Goal: Navigation & Orientation: Find specific page/section

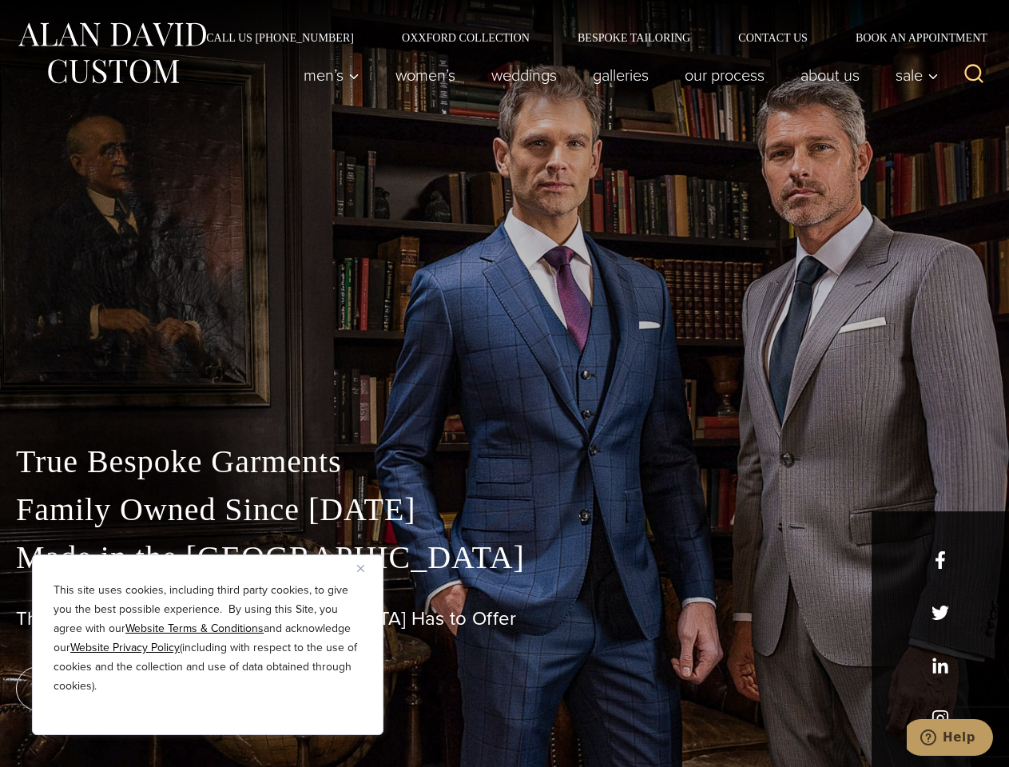
click at [504, 383] on div "True Bespoke Garments Family Owned Since [DATE] Made in [GEOGRAPHIC_DATA] The B…" at bounding box center [504, 562] width 1009 height 409
click at [367, 568] on button "Close" at bounding box center [366, 567] width 19 height 19
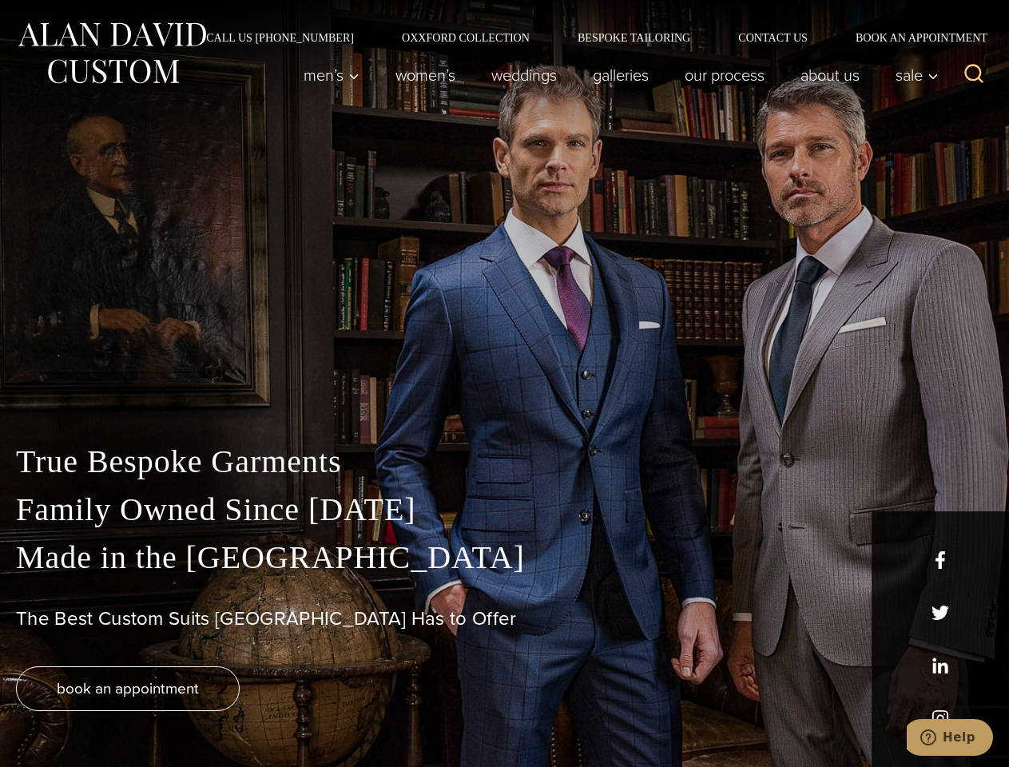
click at [208, 713] on div "True Bespoke Garments Family Owned Since [DATE] Made in [GEOGRAPHIC_DATA] The B…" at bounding box center [504, 602] width 1009 height 329
click at [974, 75] on icon "Search" at bounding box center [973, 73] width 23 height 23
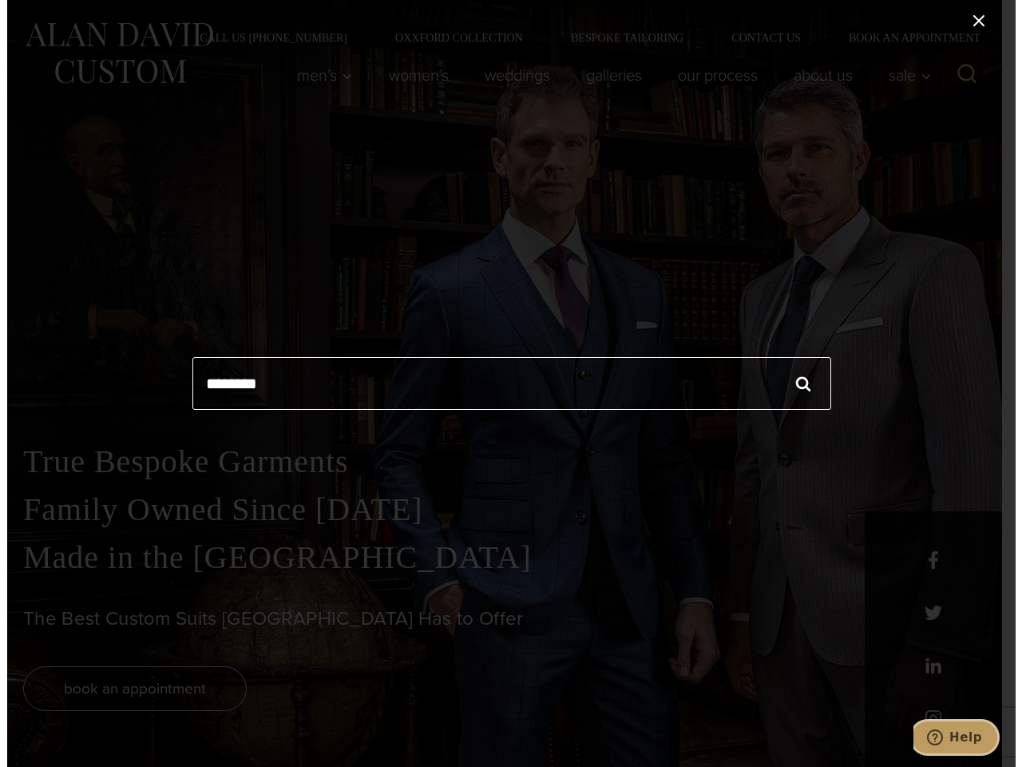
click at [942, 737] on icon "Help" at bounding box center [934, 737] width 16 height 16
